Goal: Information Seeking & Learning: Learn about a topic

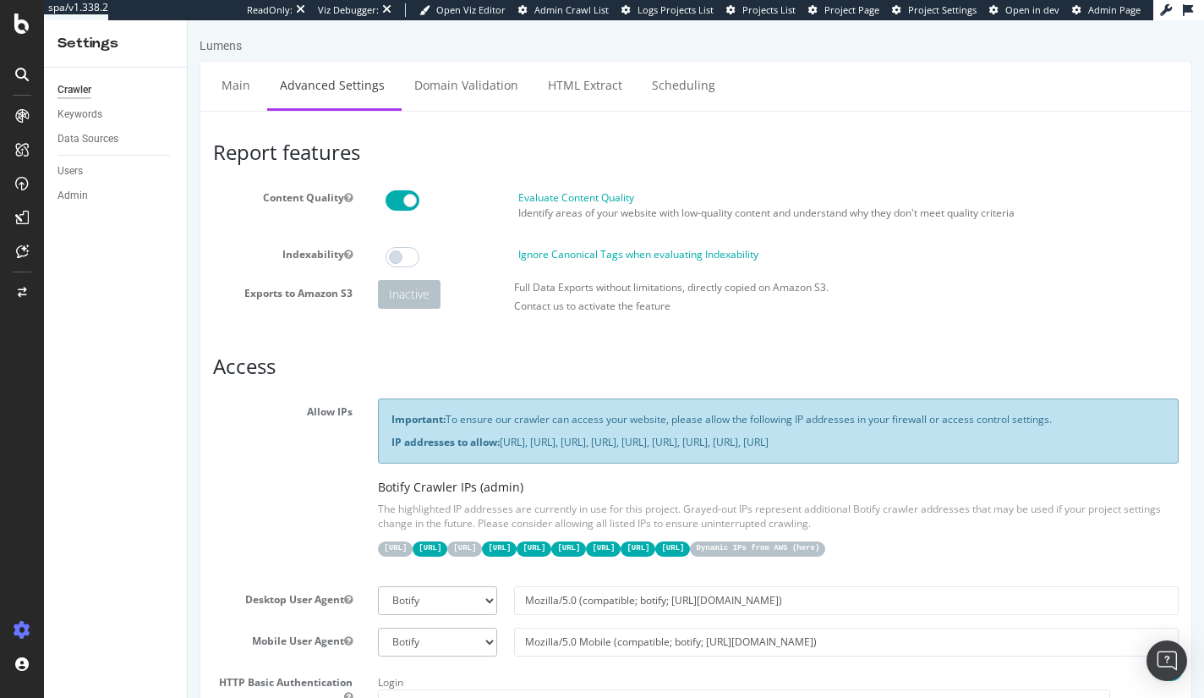
scroll to position [1413, 0]
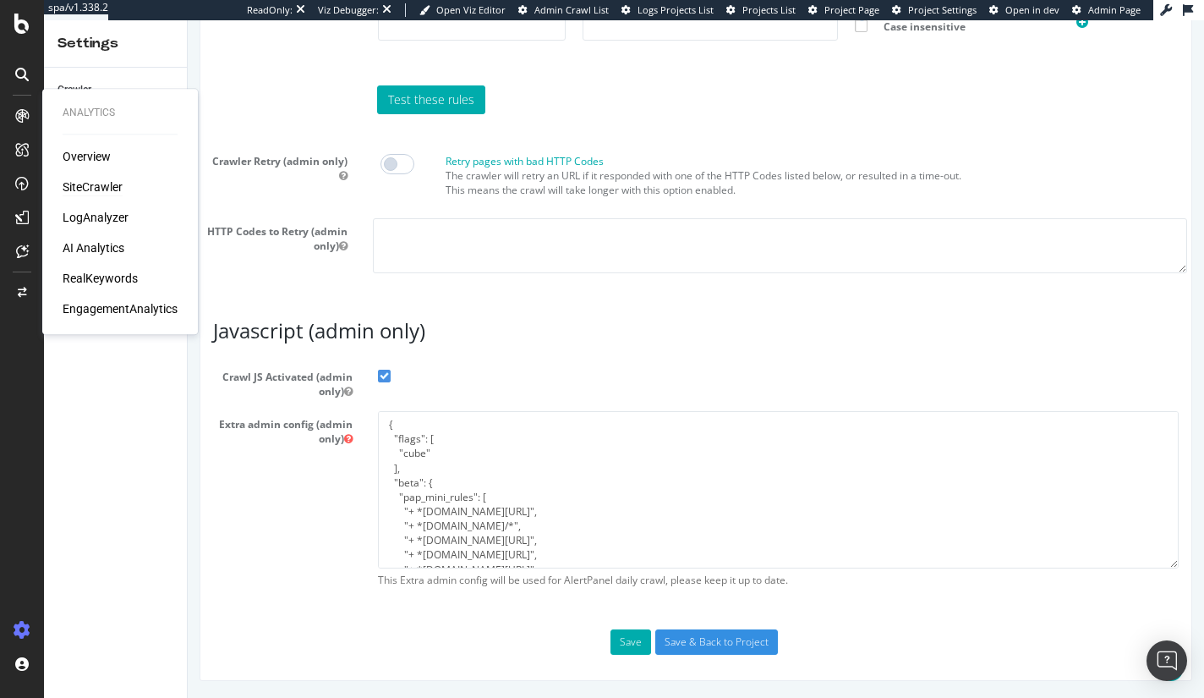
click at [91, 187] on div "SiteCrawler" at bounding box center [93, 186] width 60 height 17
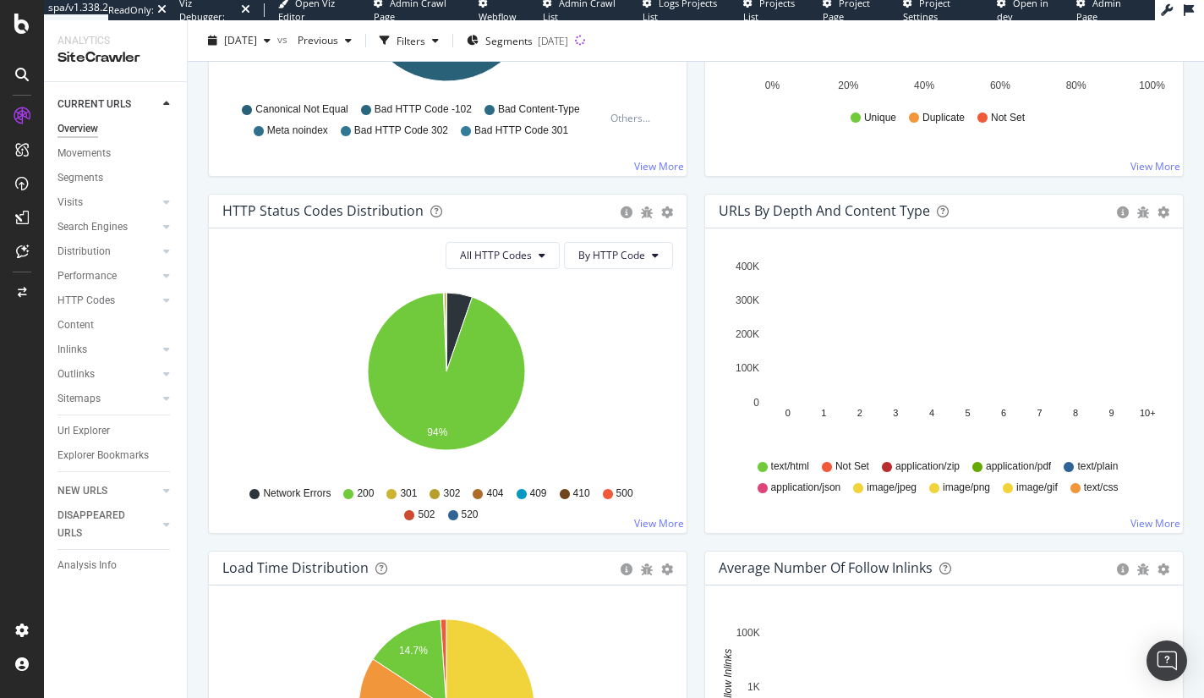
scroll to position [782, 0]
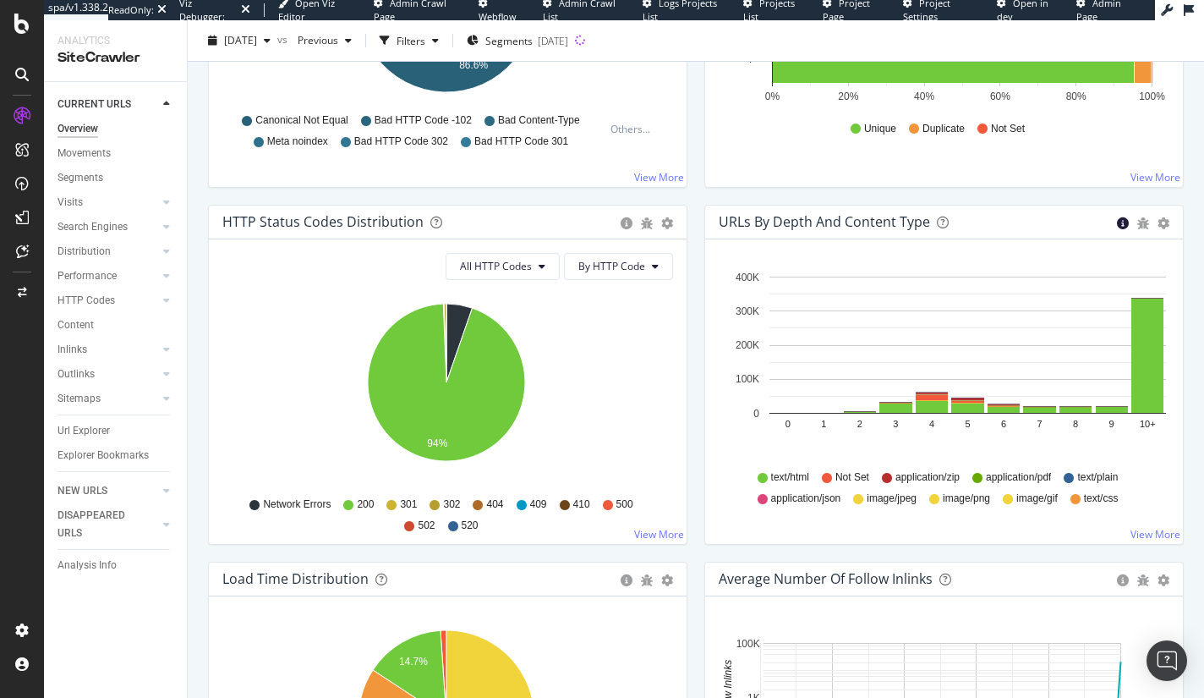
click at [1117, 220] on icon "circle-info" at bounding box center [1123, 223] width 12 height 12
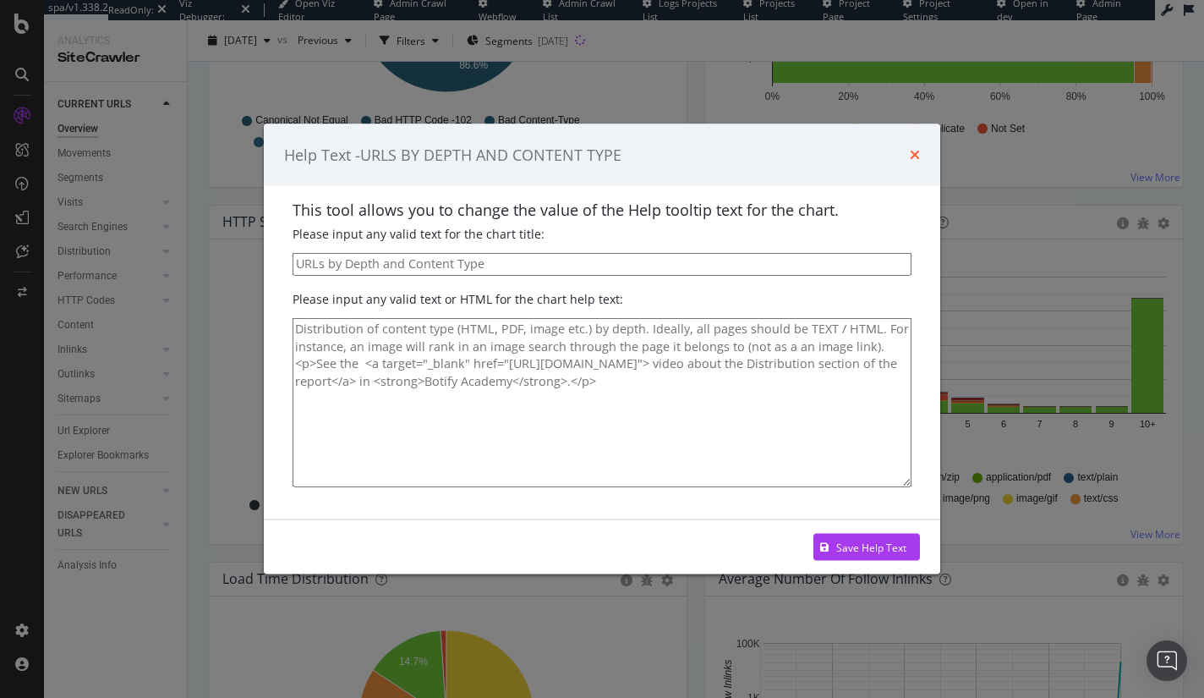
click at [912, 151] on icon "times" at bounding box center [915, 155] width 10 height 14
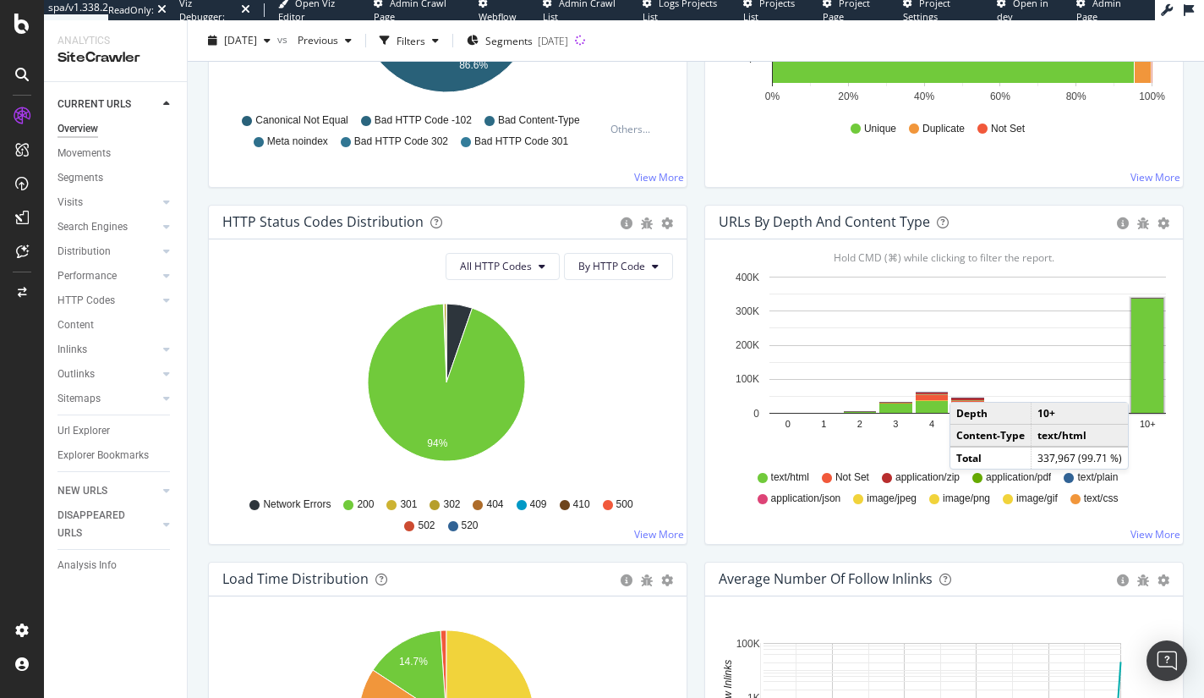
click at [1138, 382] on rect "A chart." at bounding box center [1148, 356] width 32 height 114
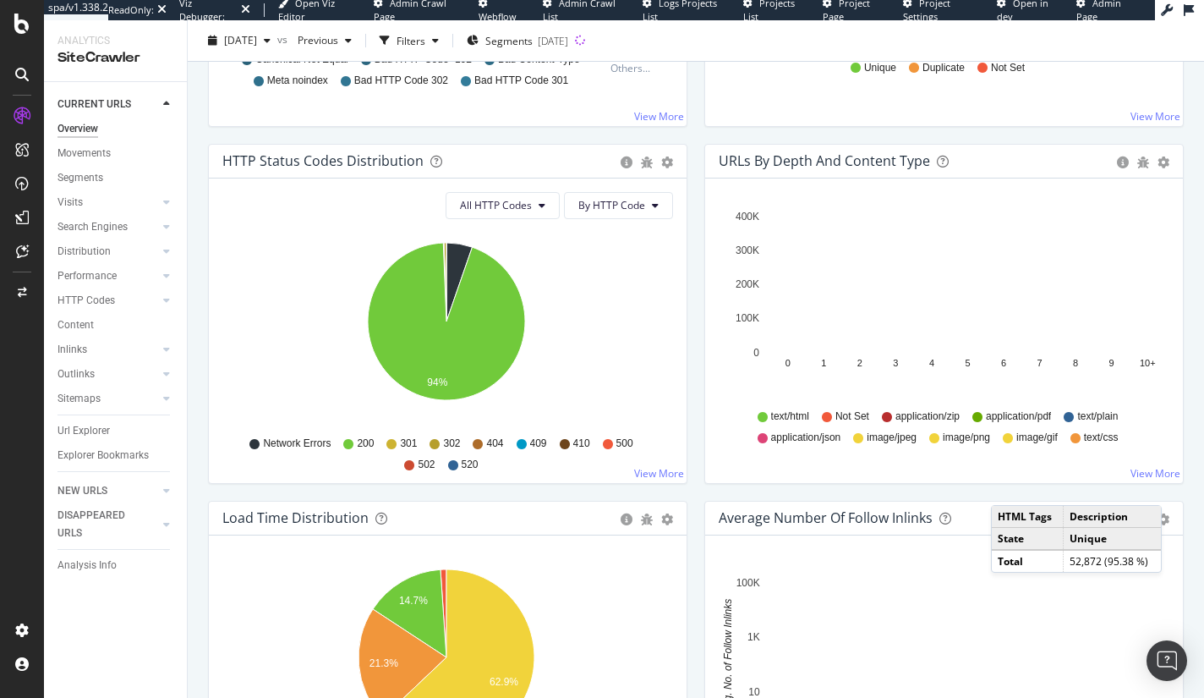
scroll to position [878, 0]
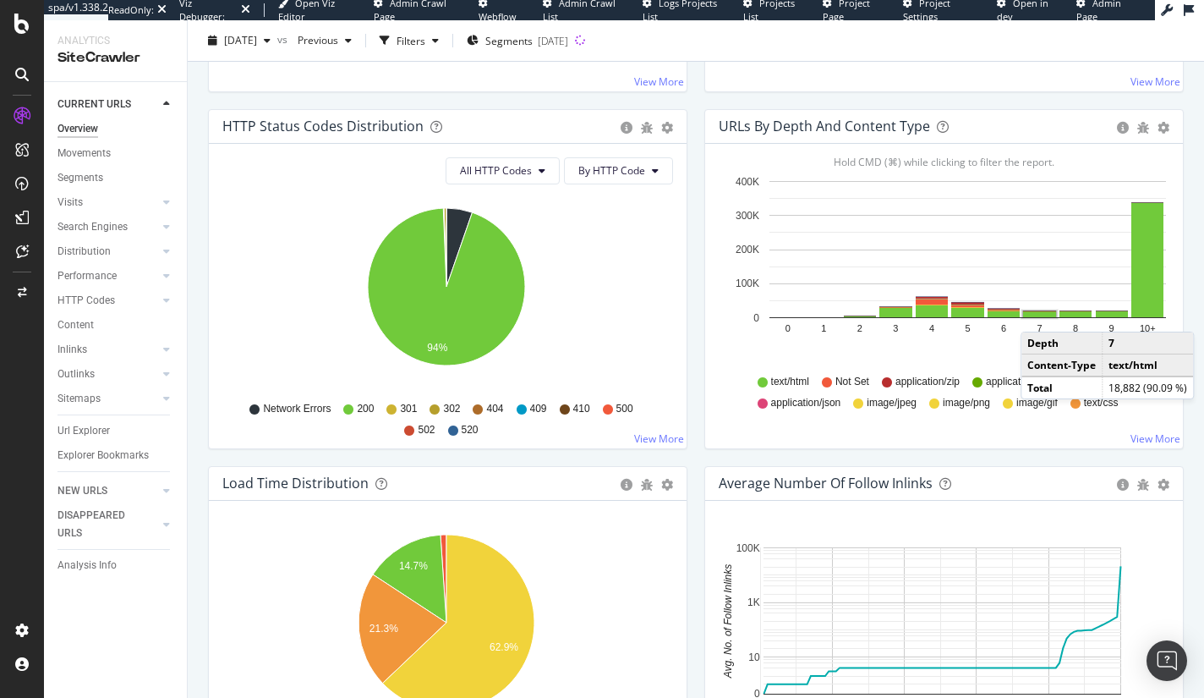
click at [1034, 312] on rect "A chart." at bounding box center [1039, 314] width 33 height 6
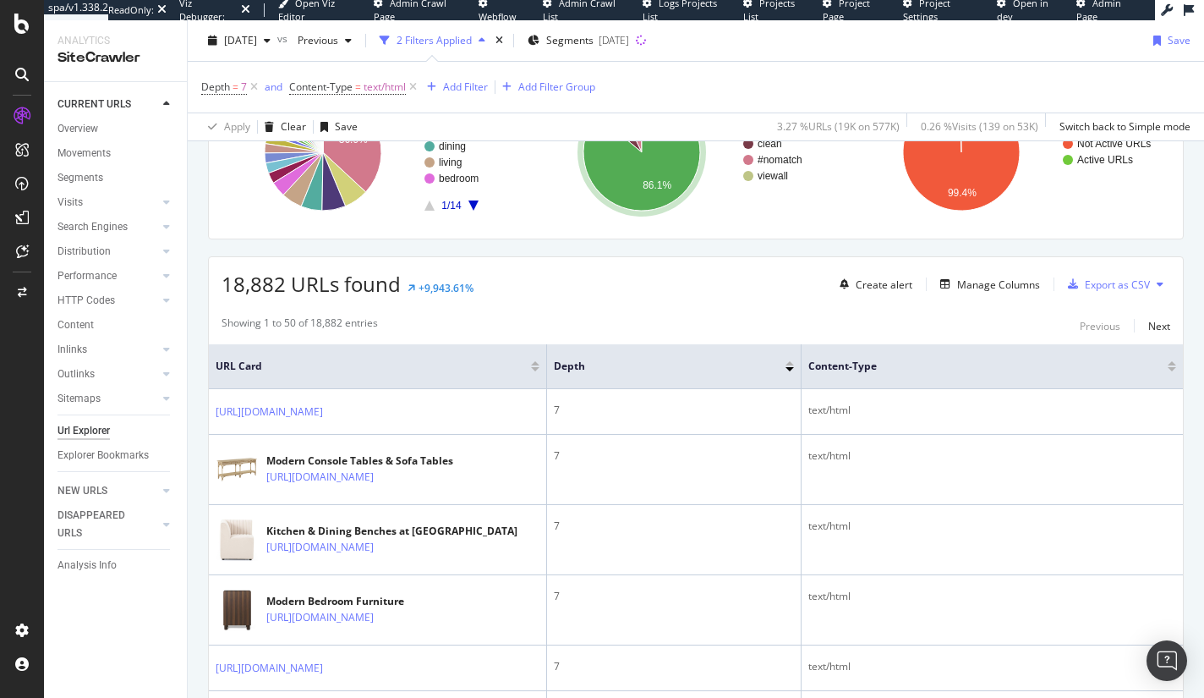
scroll to position [306, 0]
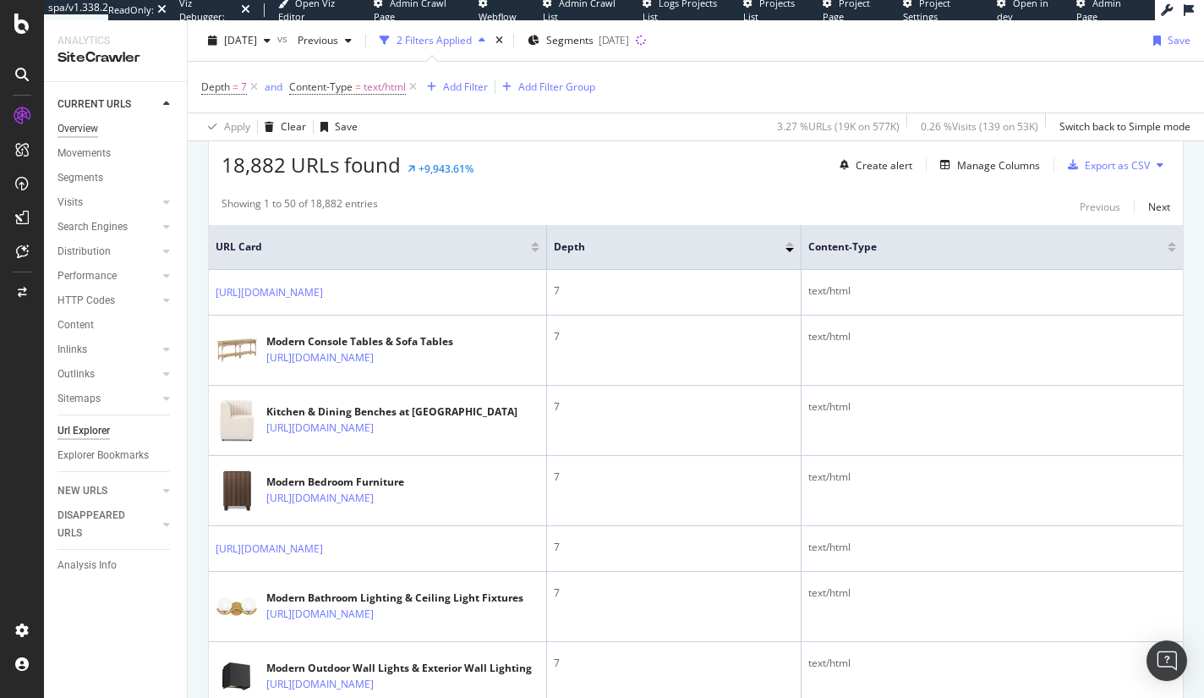
click at [74, 128] on div "Overview" at bounding box center [78, 129] width 41 height 18
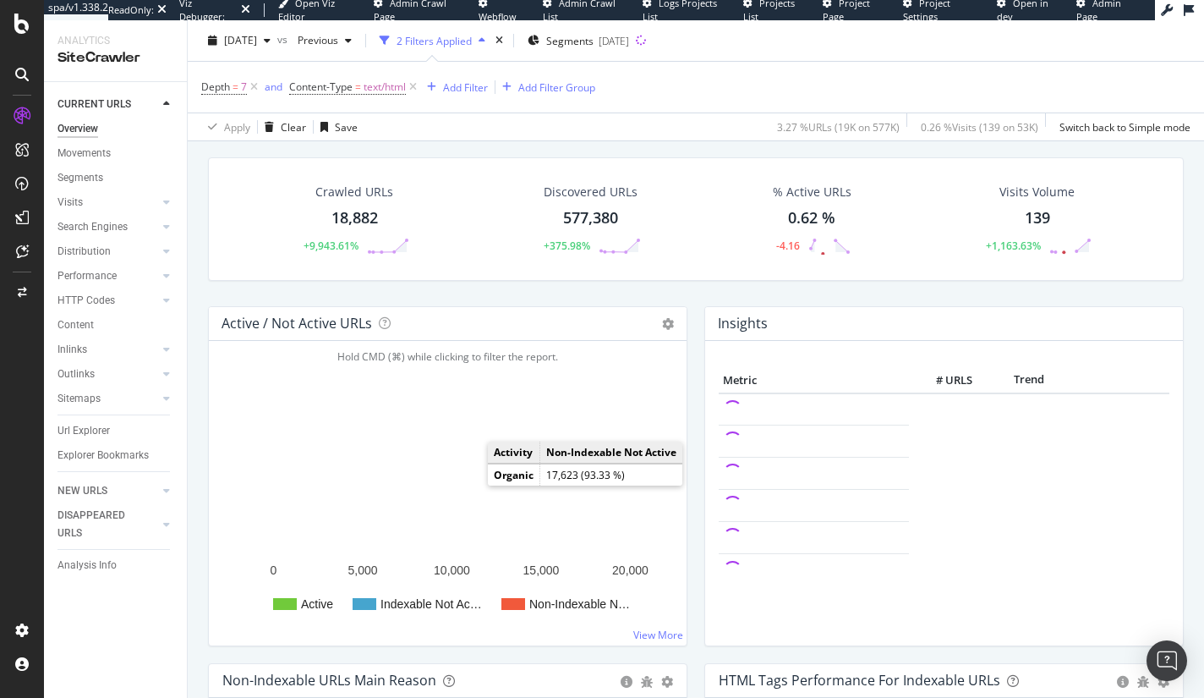
scroll to position [116, 0]
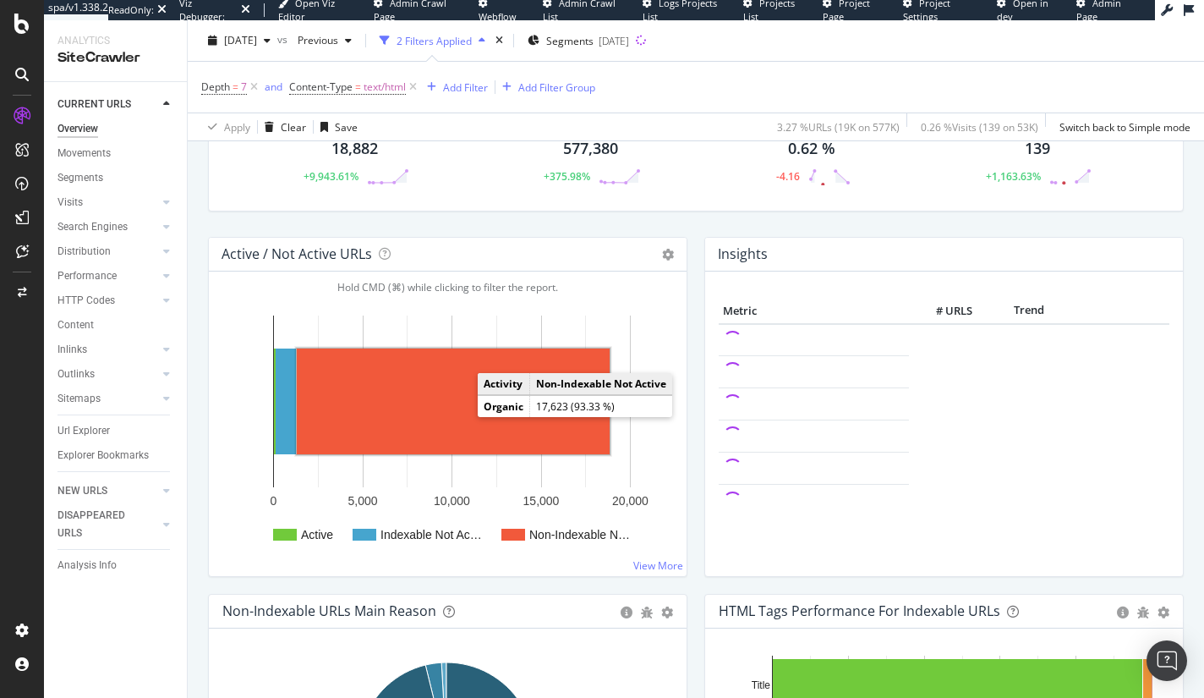
click at [389, 416] on rect "A chart." at bounding box center [453, 401] width 313 height 106
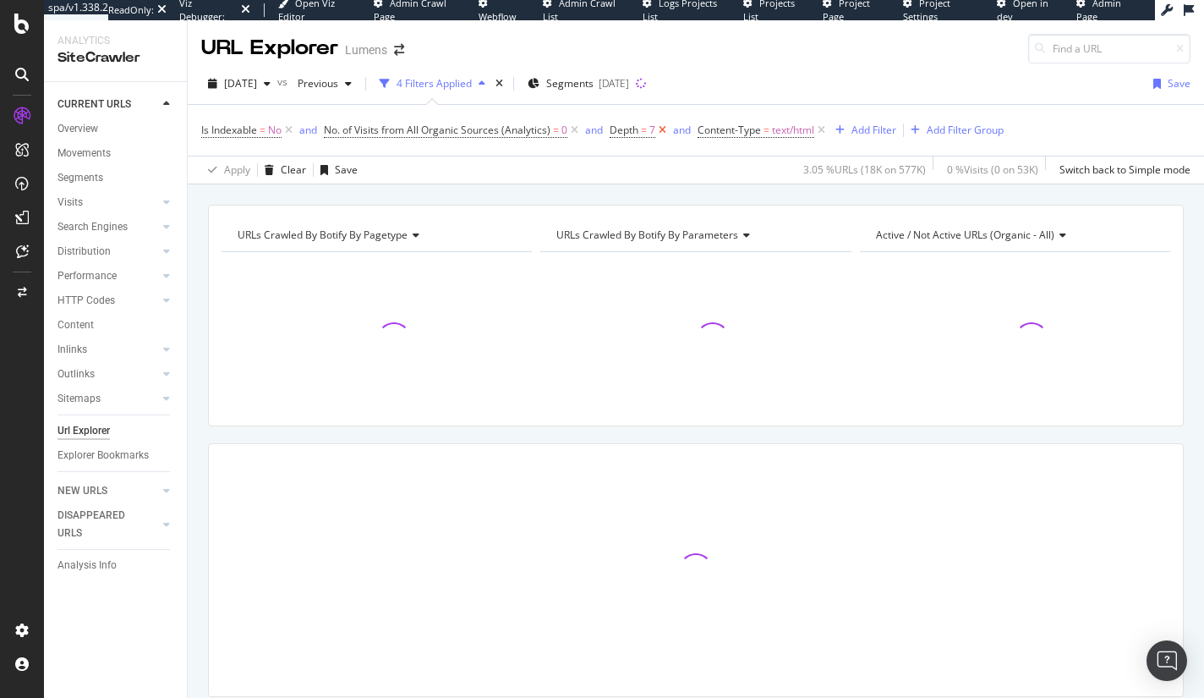
click at [662, 129] on icon at bounding box center [663, 130] width 14 height 17
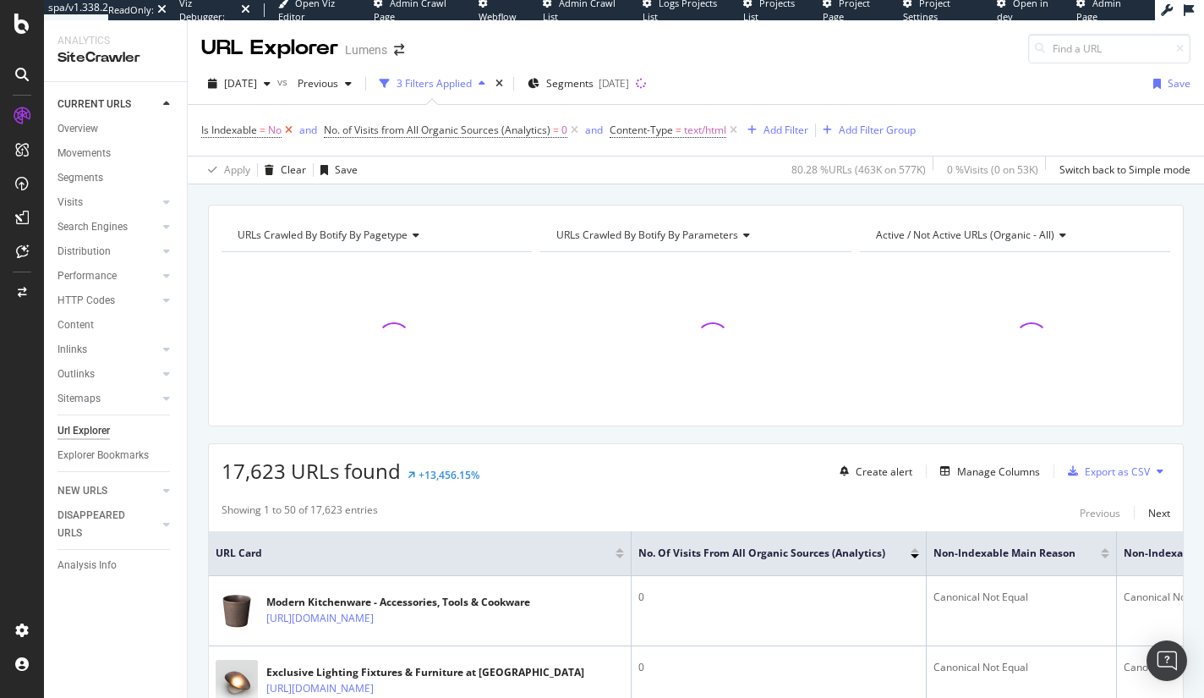
click at [288, 129] on icon at bounding box center [289, 130] width 14 height 17
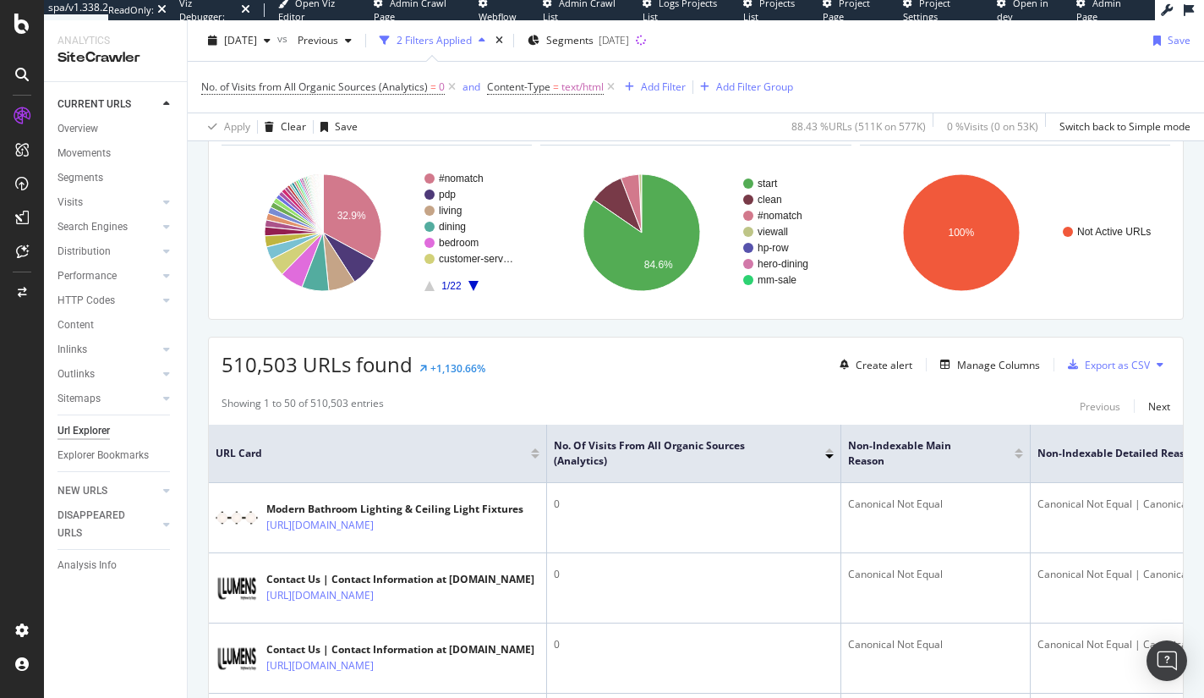
scroll to position [100, 0]
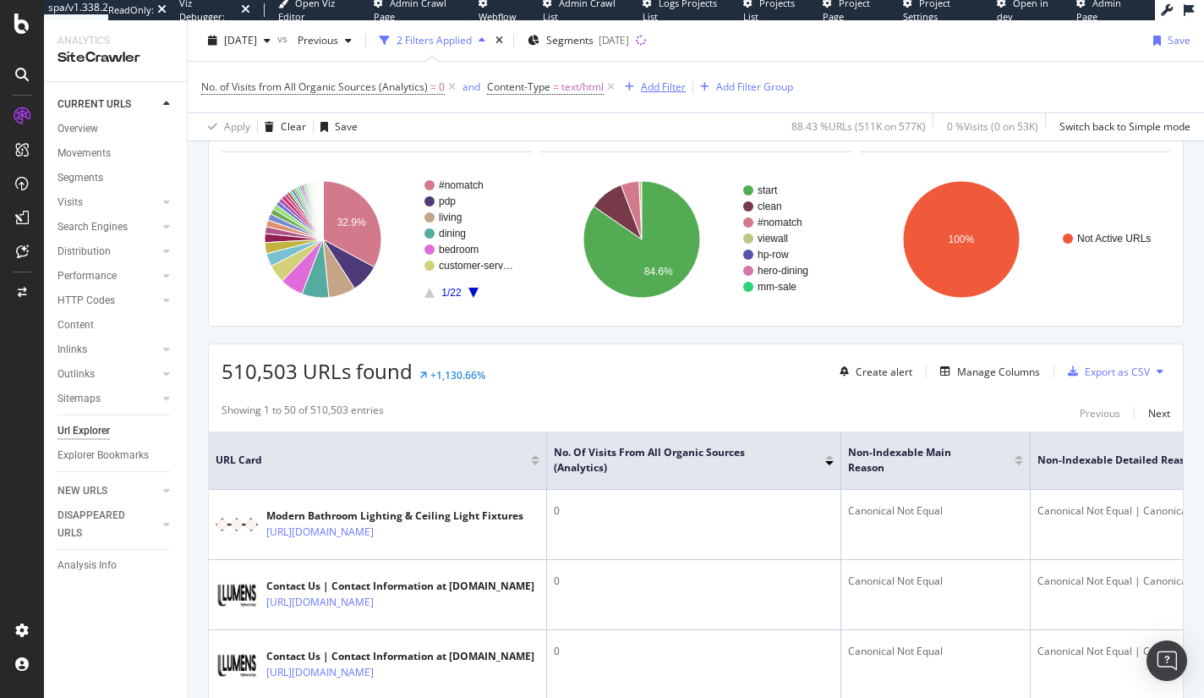
click at [665, 87] on div "Add Filter" at bounding box center [663, 87] width 45 height 14
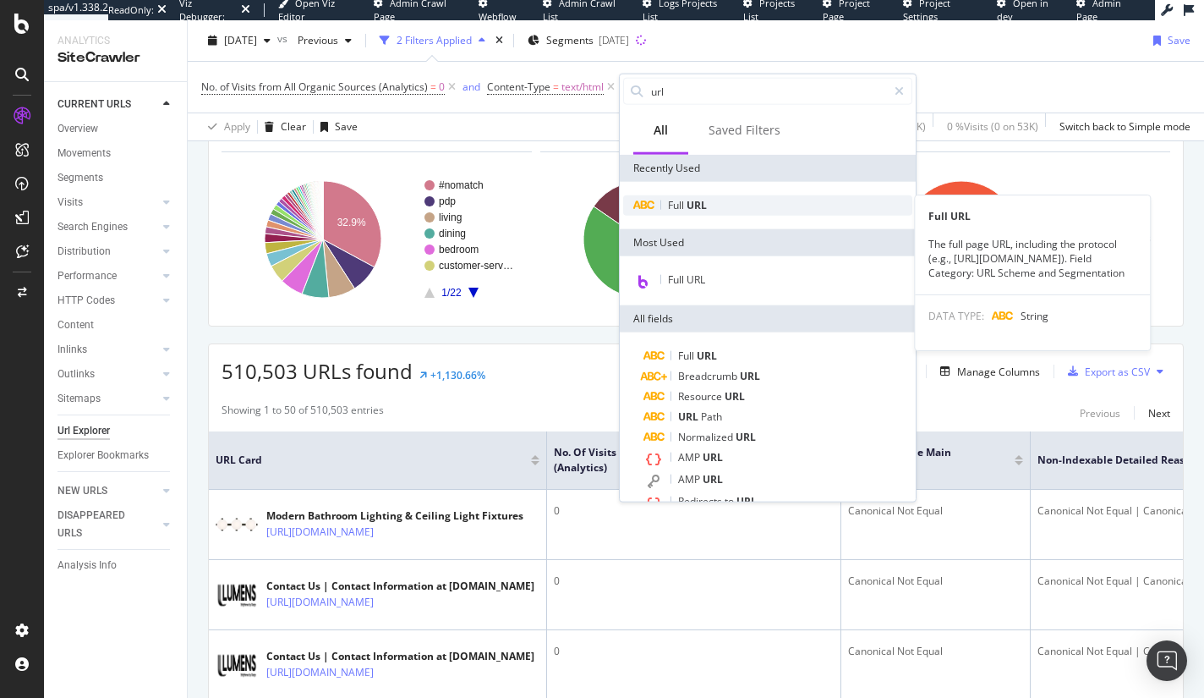
type input "url"
click at [699, 204] on span "URL" at bounding box center [697, 205] width 20 height 14
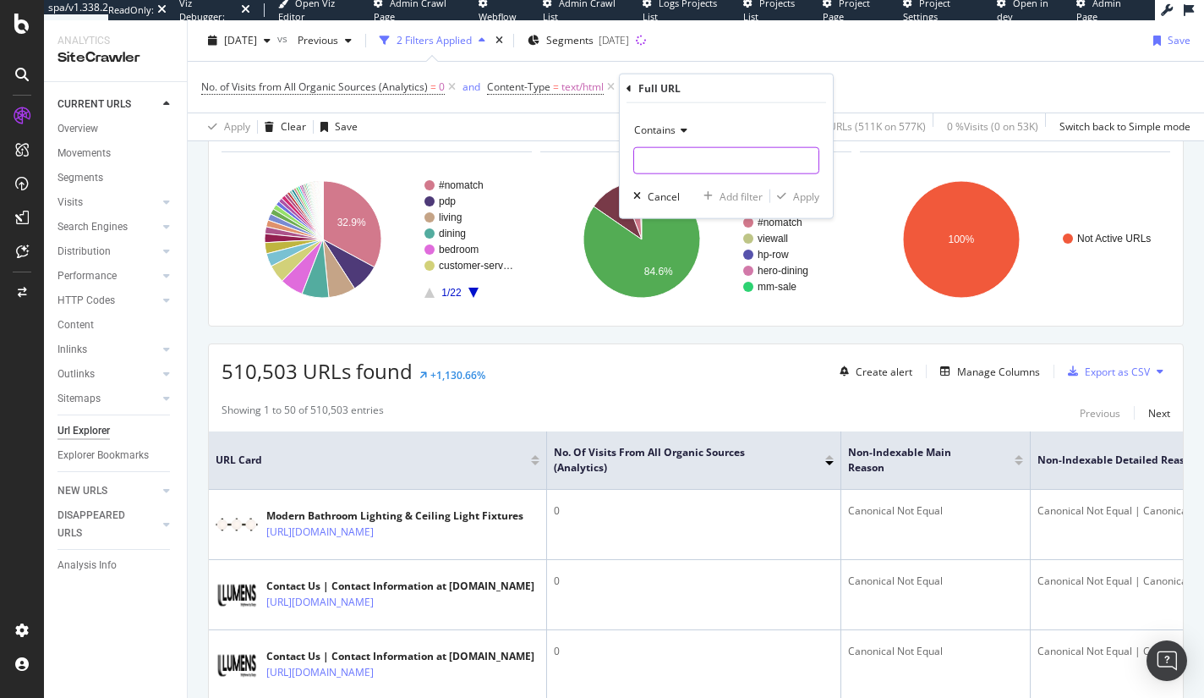
click at [688, 156] on input "text" at bounding box center [726, 160] width 184 height 27
type input "sz="
click at [809, 197] on div "Apply" at bounding box center [806, 196] width 26 height 14
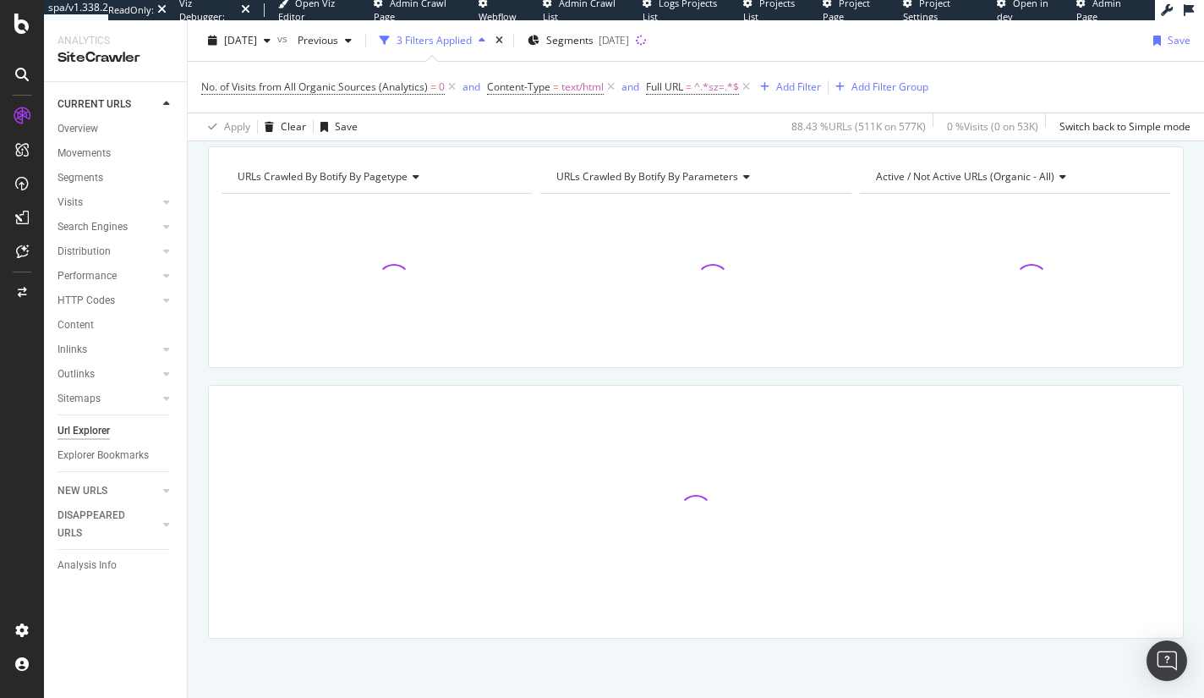
scroll to position [57, 0]
click at [452, 87] on icon at bounding box center [452, 87] width 14 height 17
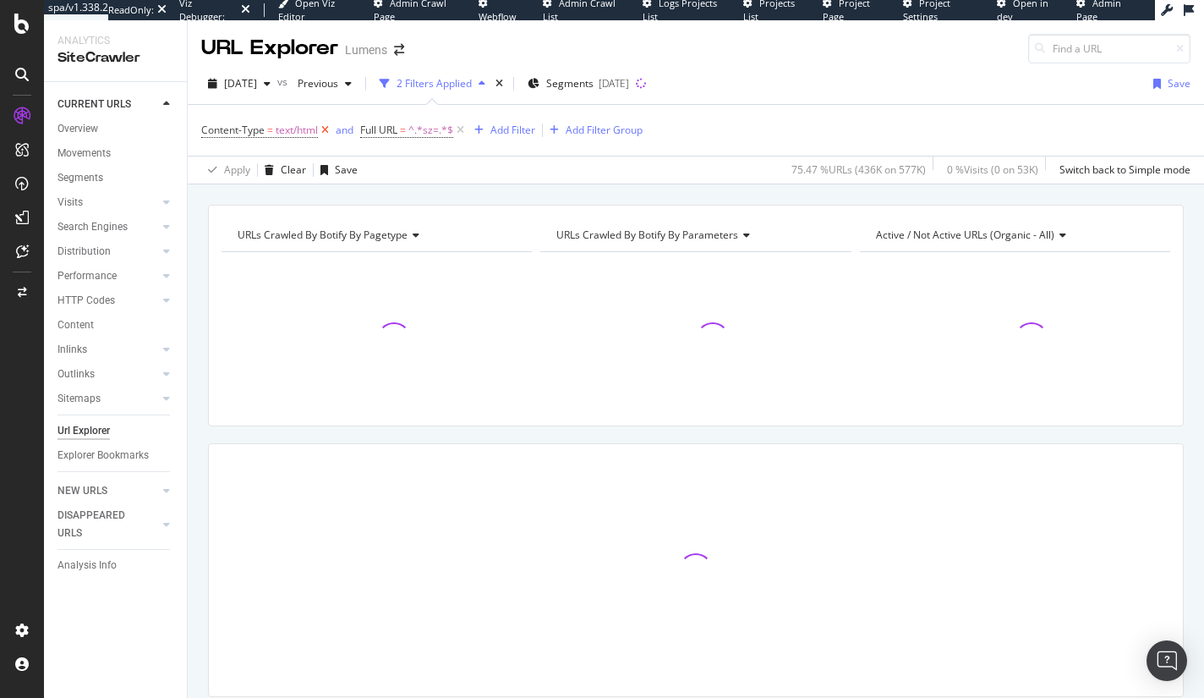
click at [328, 129] on icon at bounding box center [325, 130] width 14 height 17
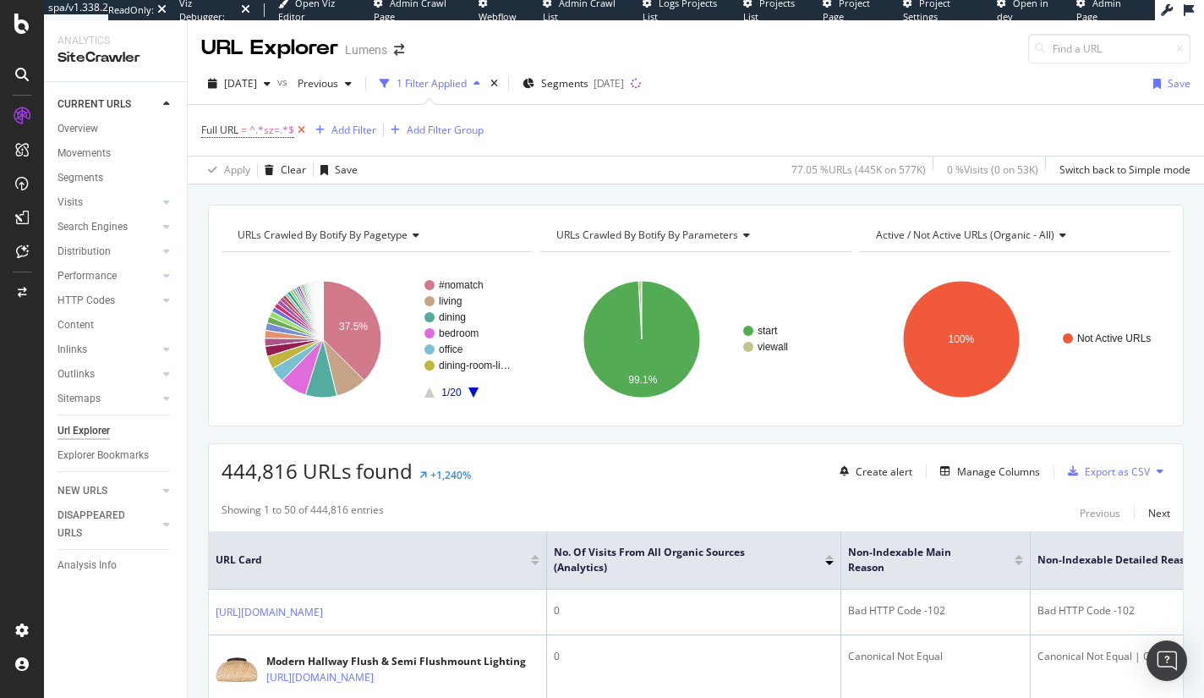
click at [300, 130] on icon at bounding box center [301, 130] width 14 height 17
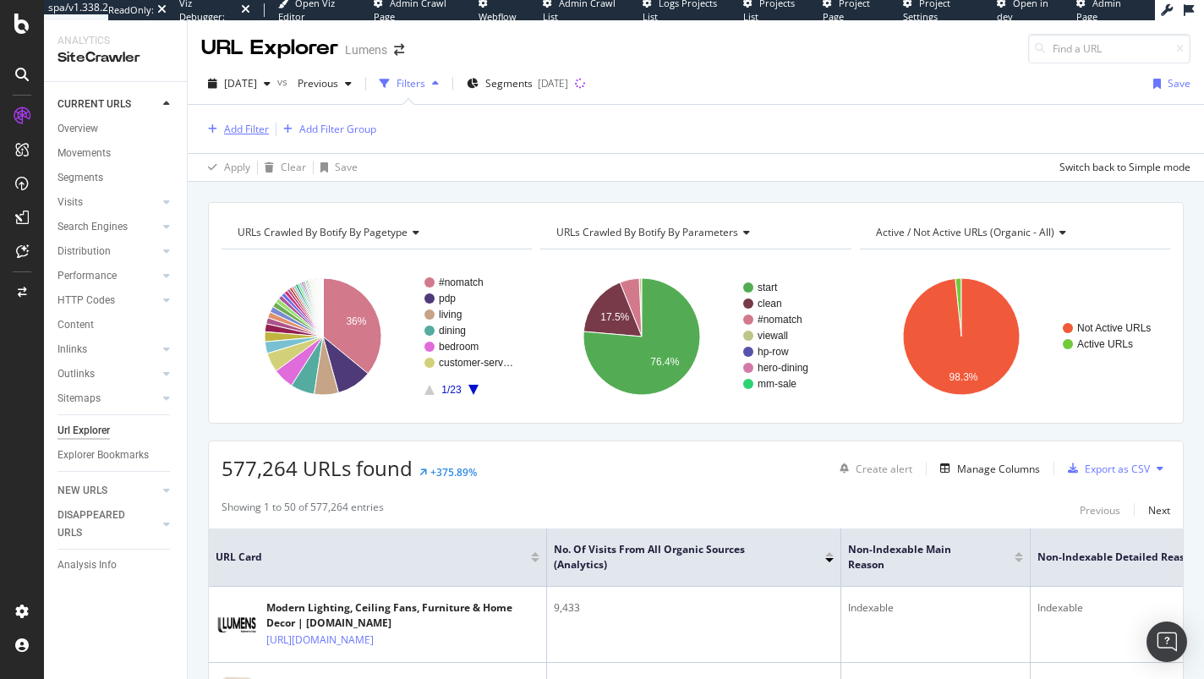
click at [236, 129] on div "Add Filter" at bounding box center [246, 129] width 45 height 14
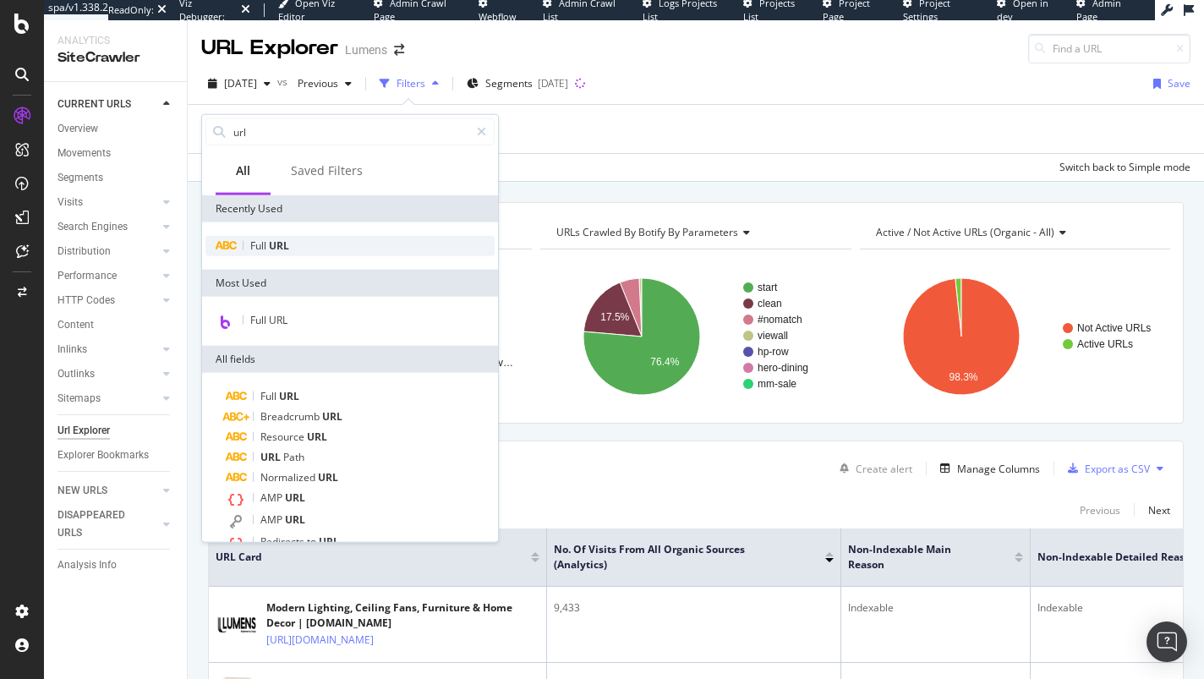
click at [268, 248] on span "Full" at bounding box center [259, 246] width 19 height 14
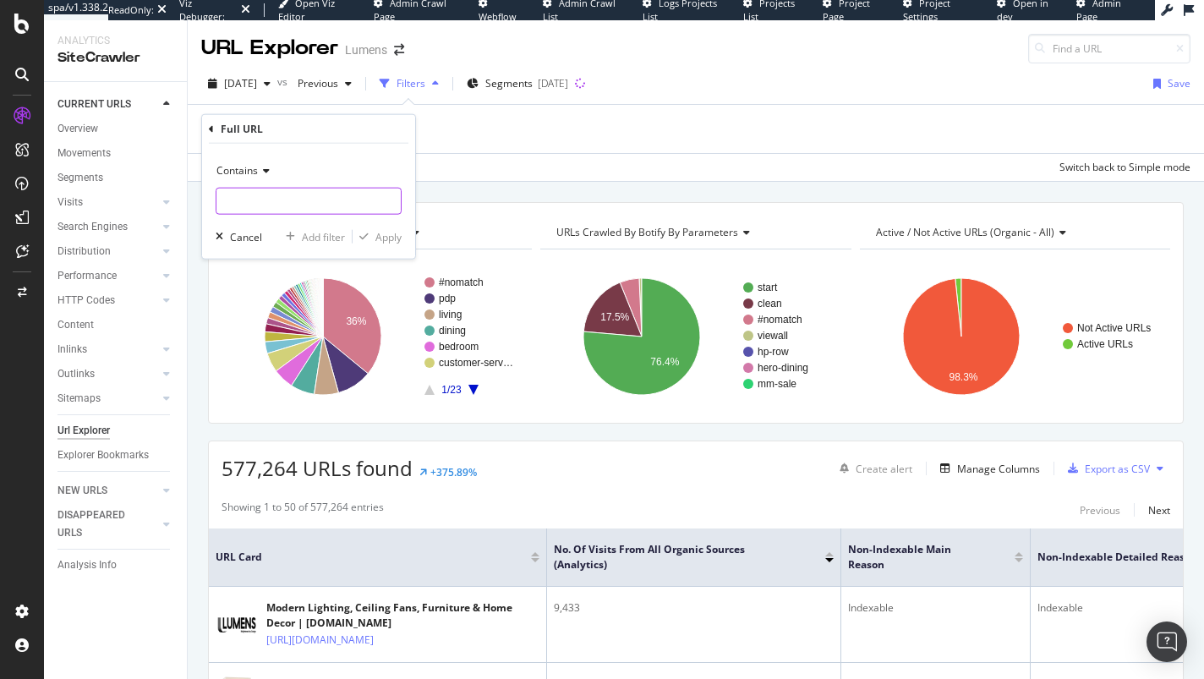
click at [301, 191] on input "text" at bounding box center [309, 201] width 184 height 27
type input "sz="
click at [388, 237] on div "Apply" at bounding box center [389, 236] width 26 height 14
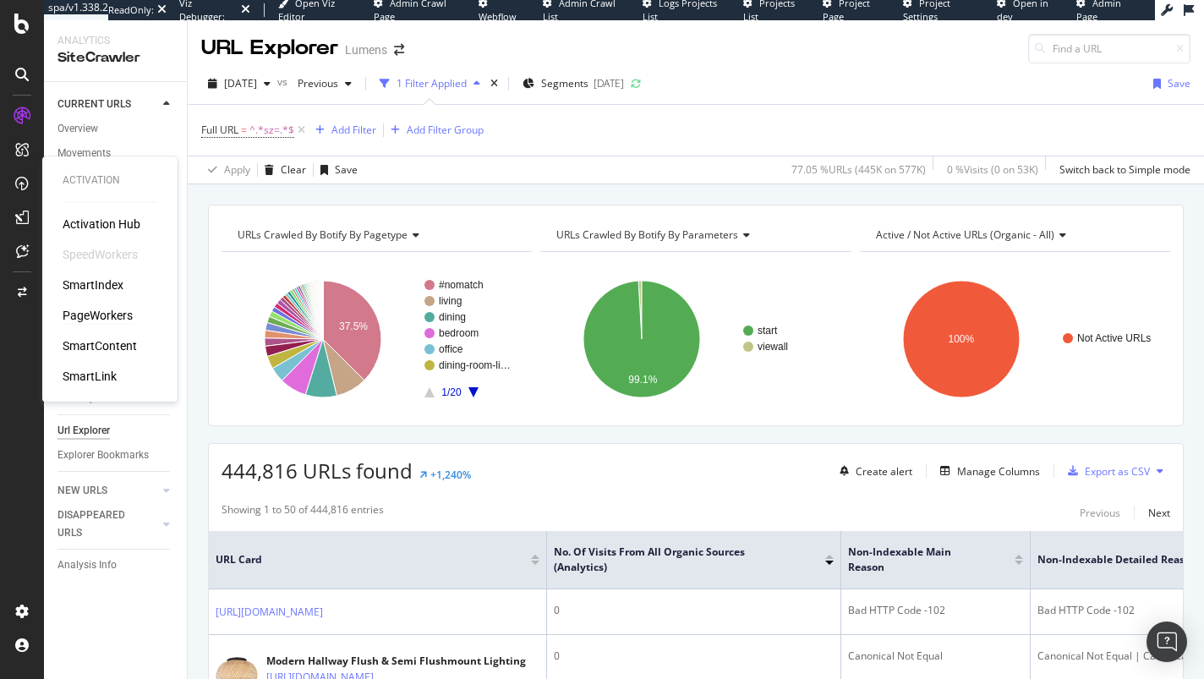
click at [96, 318] on div "PageWorkers" at bounding box center [98, 315] width 70 height 17
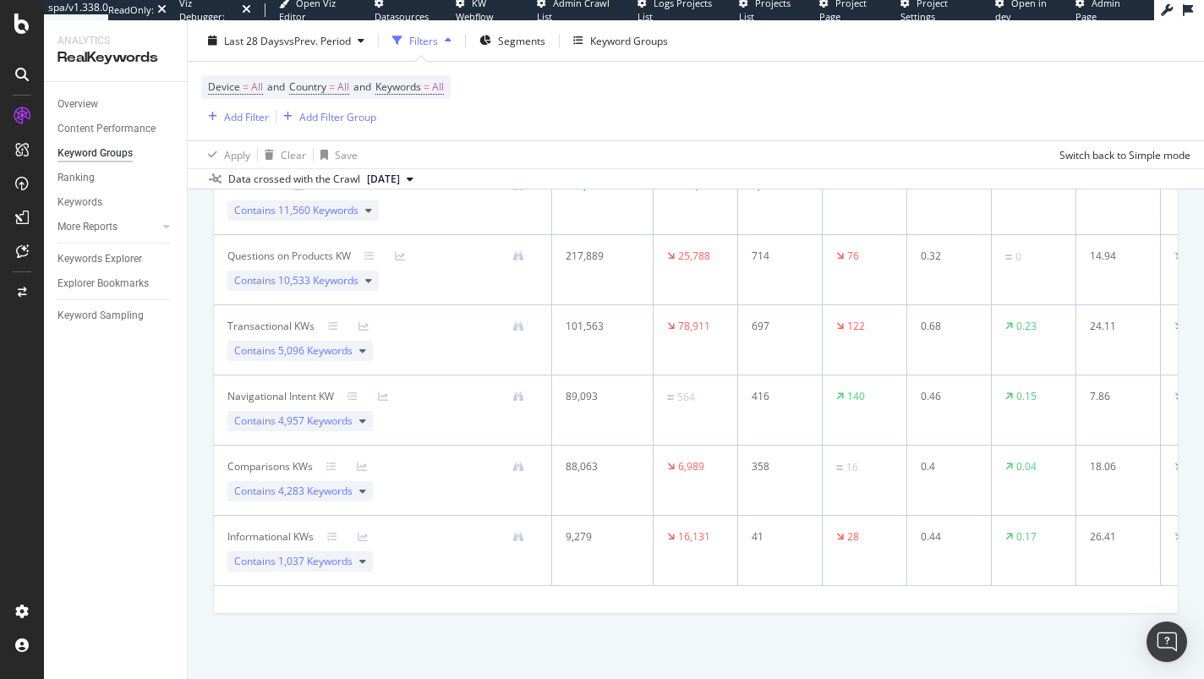
scroll to position [529, 0]
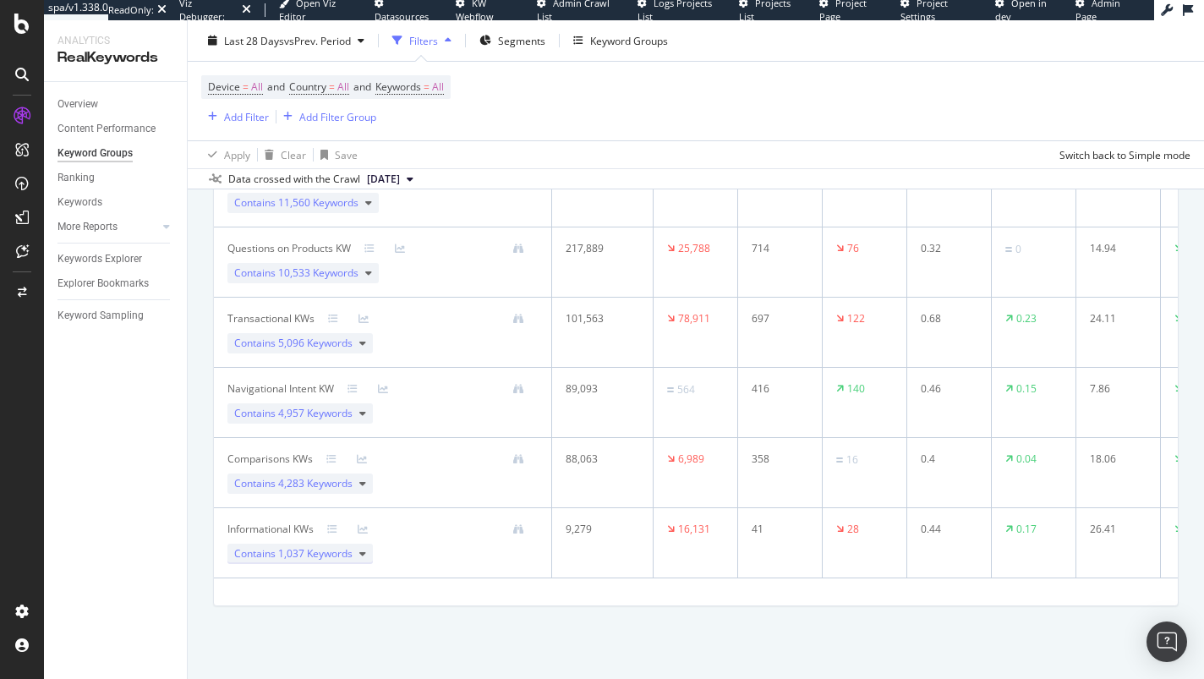
click at [363, 549] on icon at bounding box center [362, 554] width 7 height 10
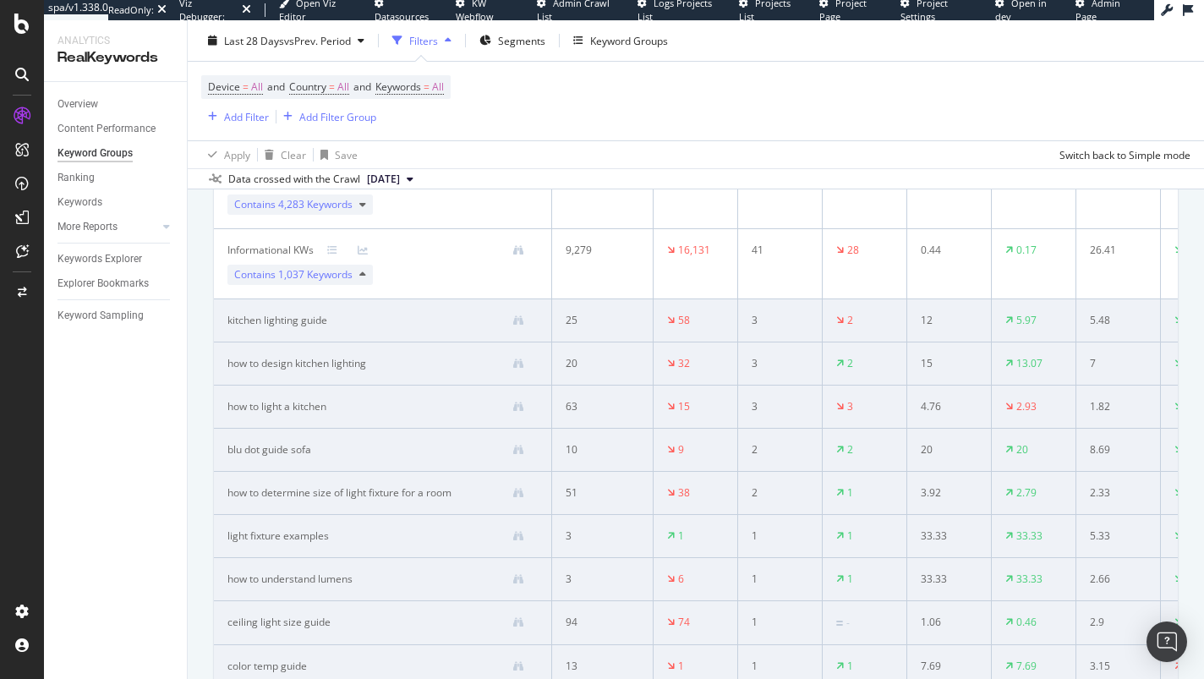
scroll to position [778, 0]
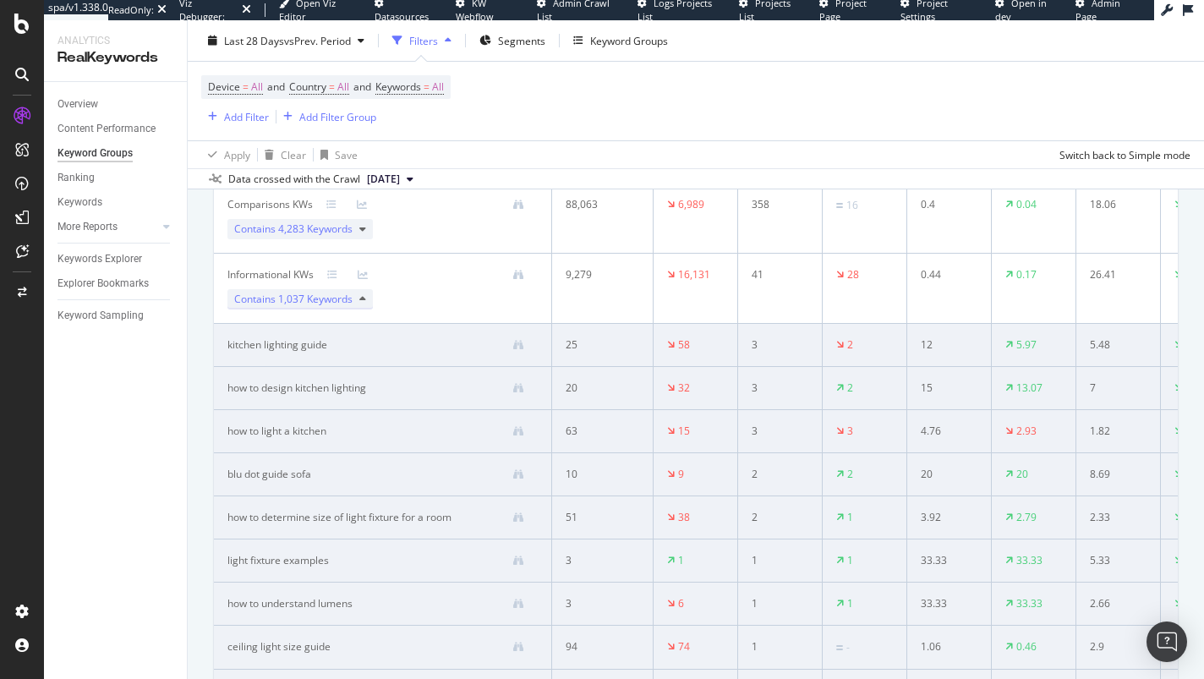
click at [358, 295] on div "Contains 1,037 Keywords" at bounding box center [300, 299] width 145 height 20
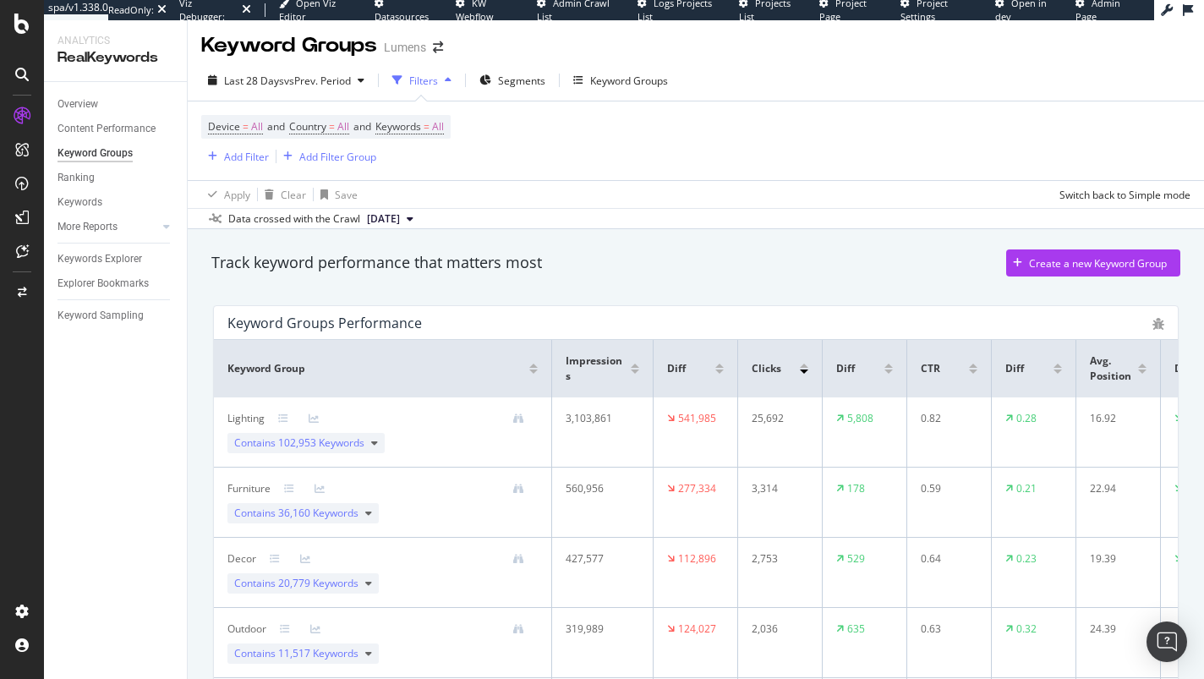
scroll to position [0, 0]
